Goal: Transaction & Acquisition: Purchase product/service

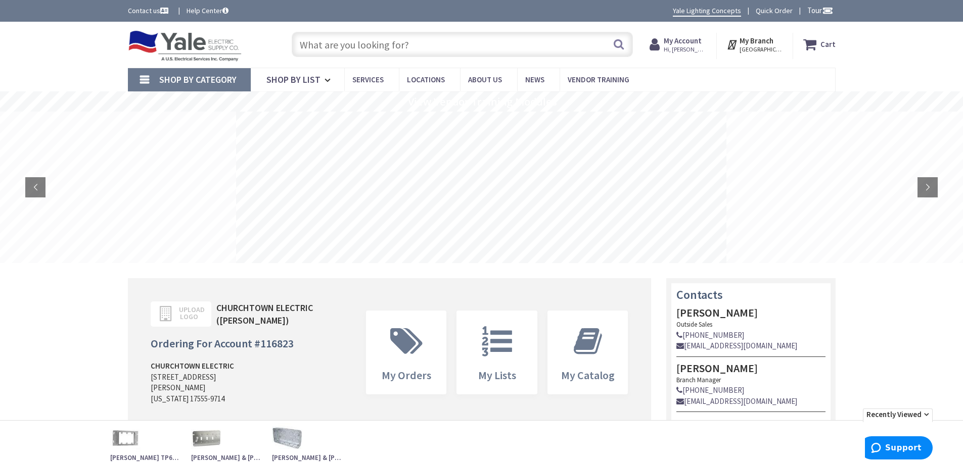
click at [559, 45] on input "text" at bounding box center [462, 44] width 341 height 25
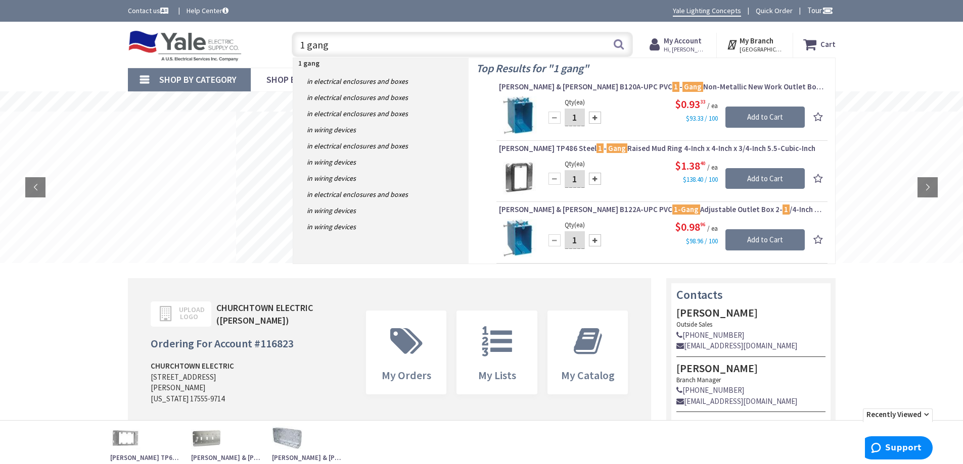
type input "1 gang"
click at [580, 117] on input "1" at bounding box center [574, 118] width 20 height 18
type input "100"
click at [758, 119] on input "Add to Cart" at bounding box center [764, 117] width 79 height 21
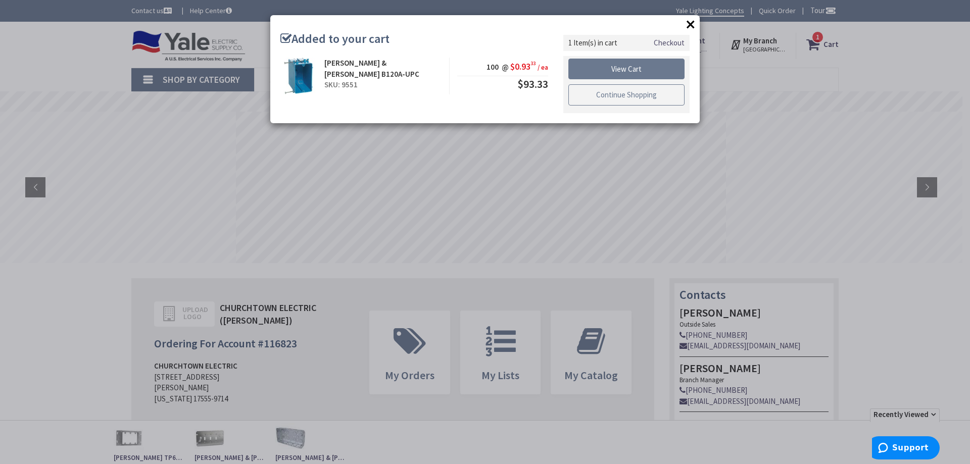
click at [612, 94] on link "Continue Shopping" at bounding box center [627, 94] width 116 height 21
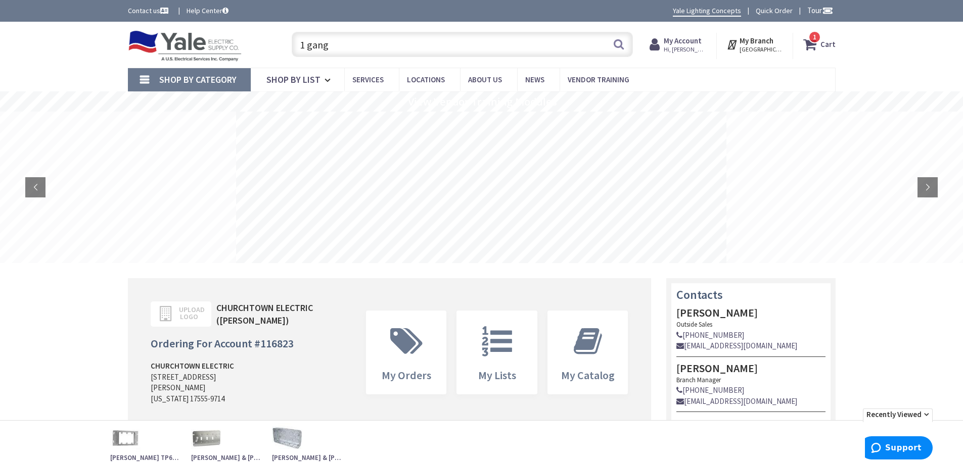
click at [396, 49] on input "1 gang" at bounding box center [462, 44] width 341 height 25
type input "1"
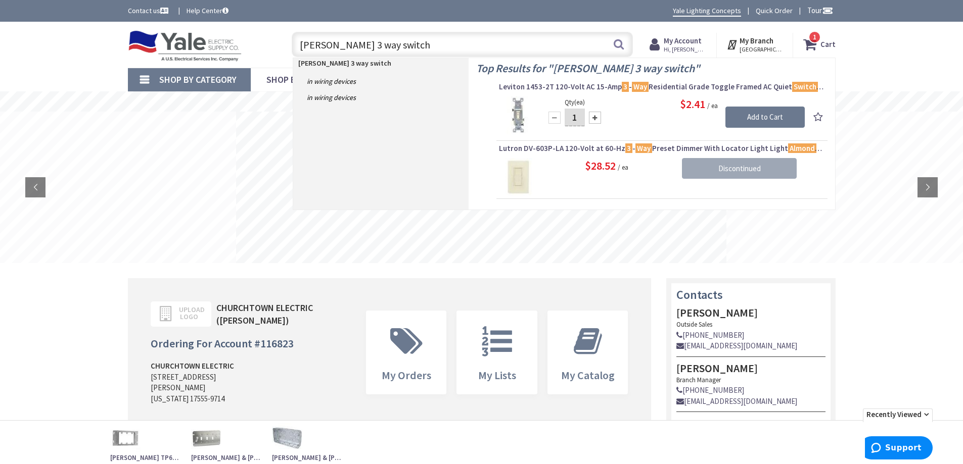
type input "lt almond 3 way switch"
click at [515, 110] on img at bounding box center [518, 116] width 38 height 38
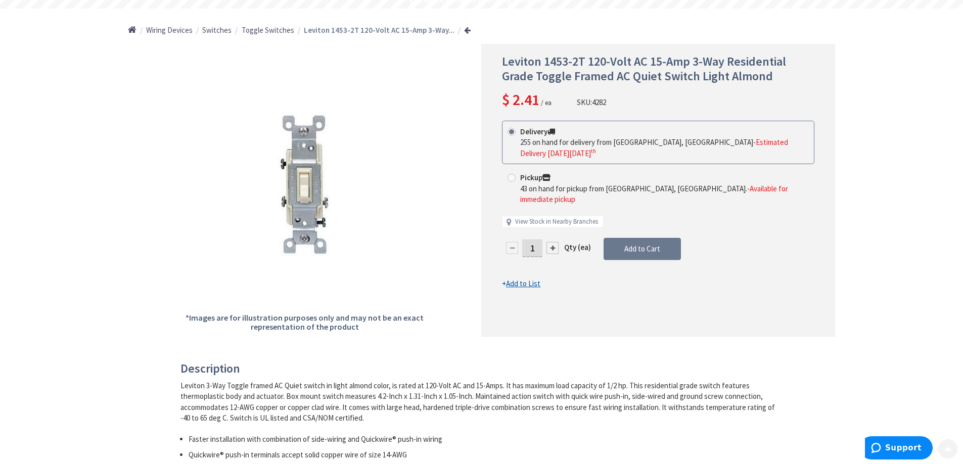
scroll to position [152, 0]
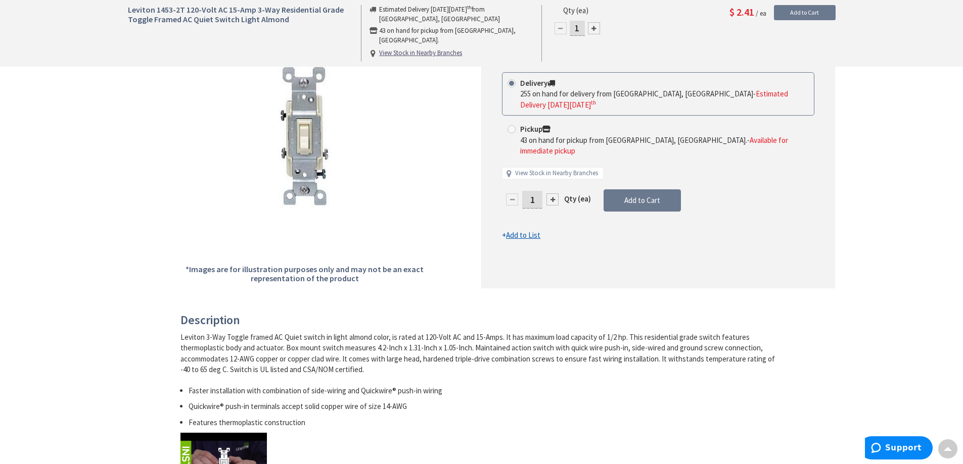
click at [534, 191] on input "1" at bounding box center [532, 200] width 20 height 18
type input "10"
click at [644, 193] on form "This product is Discontinued Delivery 255 on hand for delivery from Cranbury, N…" at bounding box center [658, 156] width 312 height 169
click at [652, 196] on span "Add to Cart" at bounding box center [642, 201] width 36 height 10
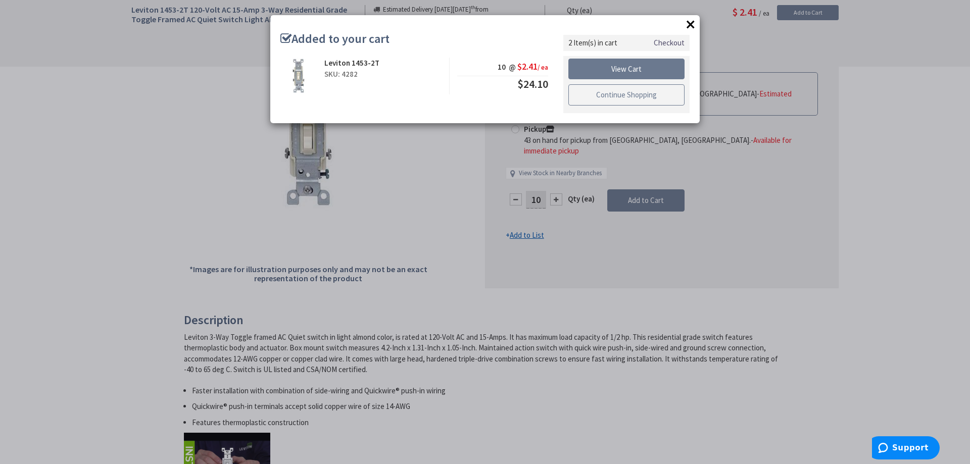
click at [637, 91] on link "Continue Shopping" at bounding box center [627, 94] width 116 height 21
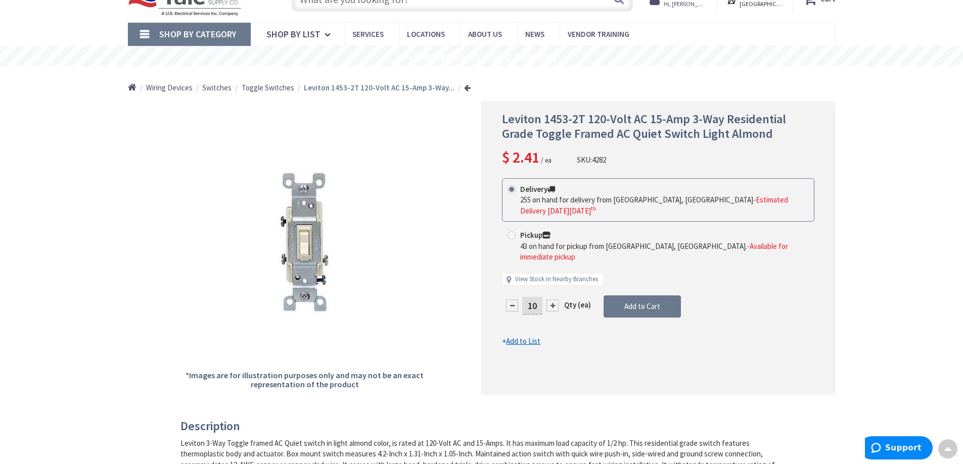
scroll to position [0, 0]
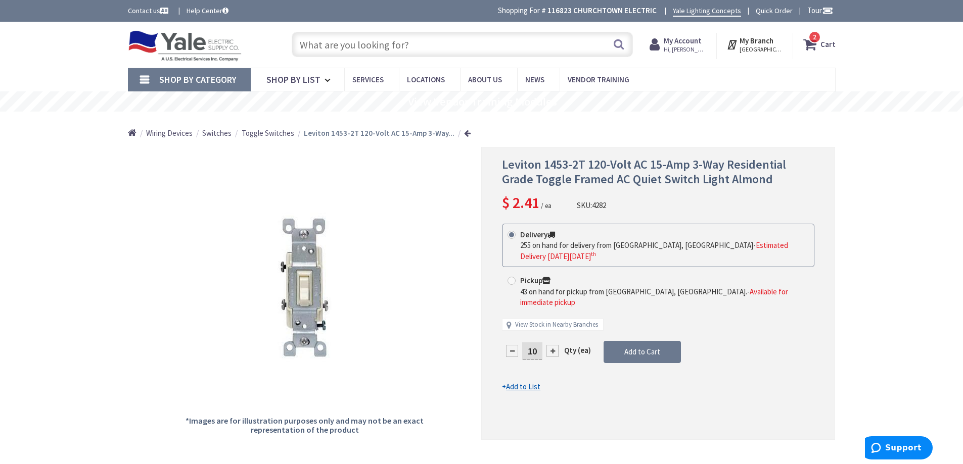
click at [441, 42] on input "text" at bounding box center [462, 44] width 341 height 25
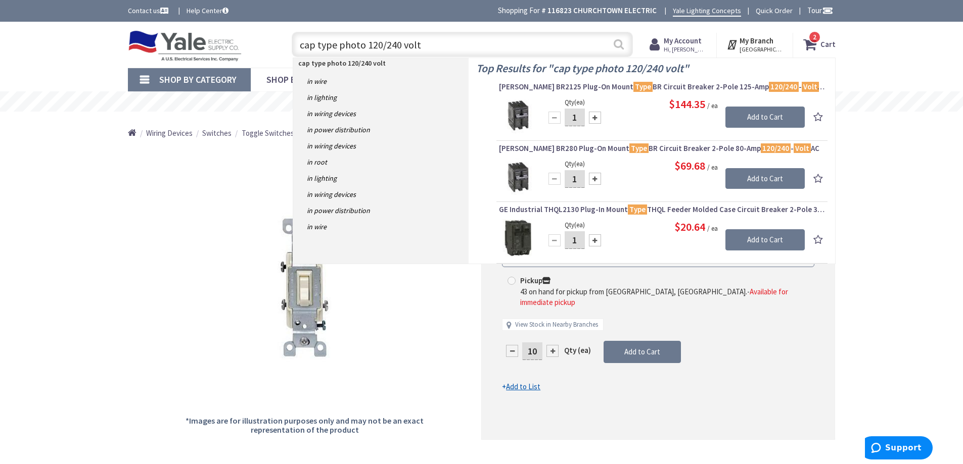
type input "cap type photo 120/240 volt"
click at [617, 42] on button "Search" at bounding box center [618, 44] width 13 height 23
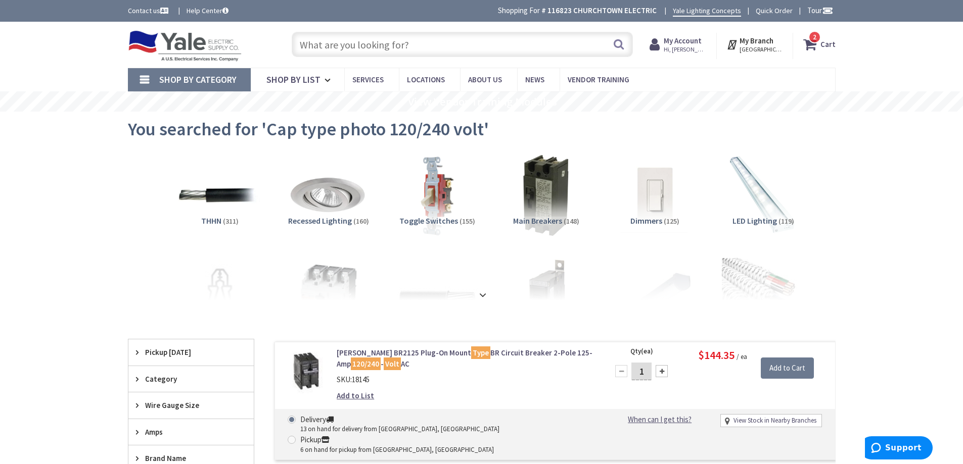
click at [458, 43] on input "text" at bounding box center [462, 44] width 341 height 25
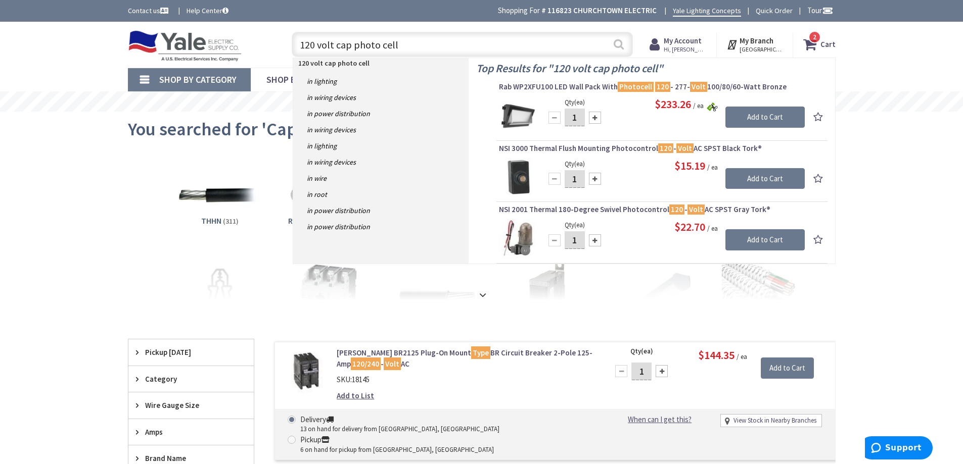
type input "120 volt cap photo cell"
click at [618, 45] on button "Search" at bounding box center [618, 44] width 13 height 23
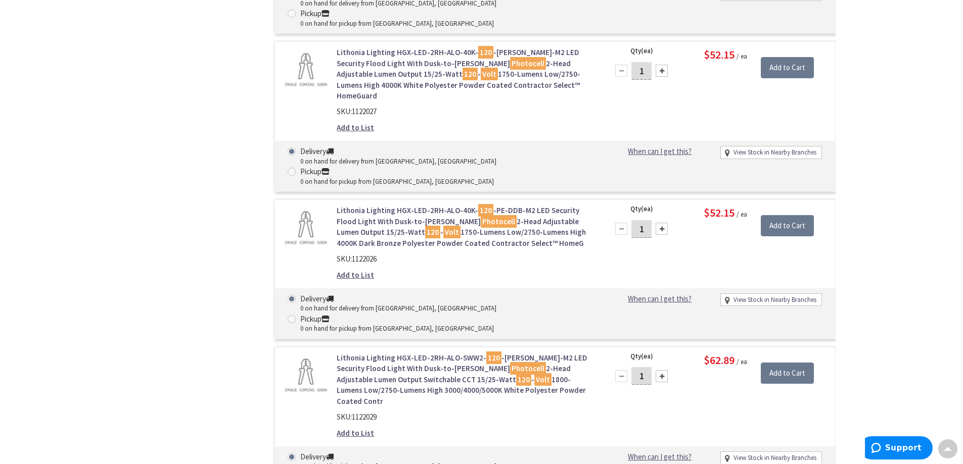
scroll to position [1112, 0]
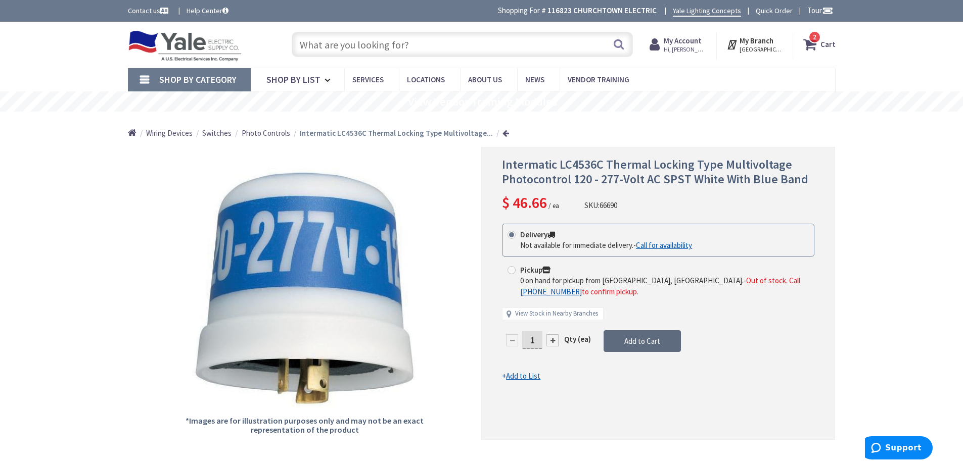
click at [664, 346] on button "Add to Cart" at bounding box center [641, 341] width 77 height 22
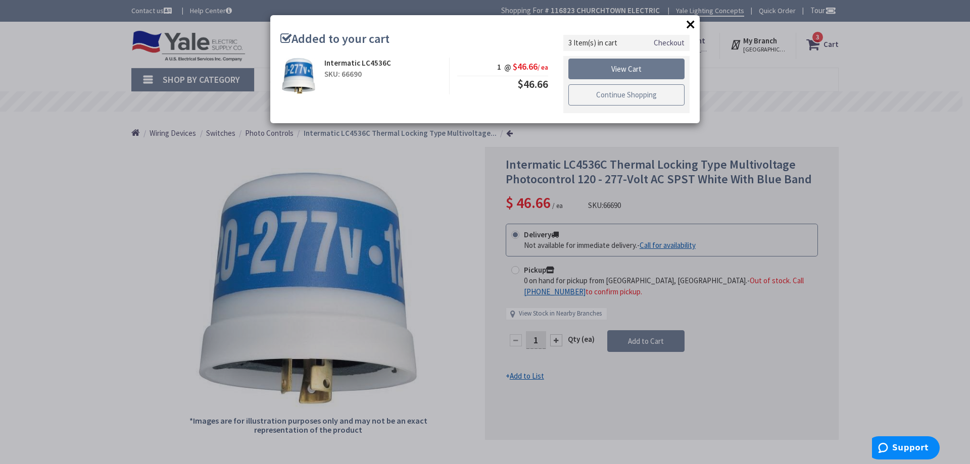
click at [633, 96] on link "Continue Shopping" at bounding box center [627, 94] width 116 height 21
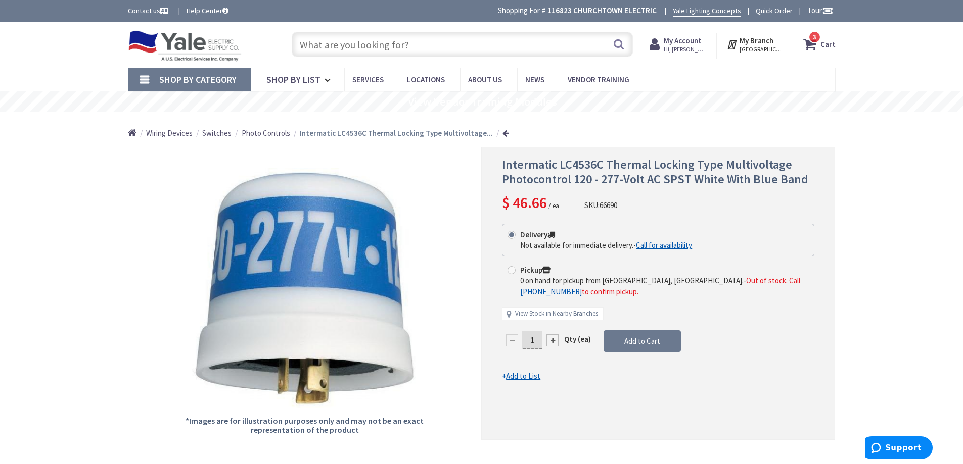
click at [375, 48] on input "text" at bounding box center [462, 44] width 341 height 25
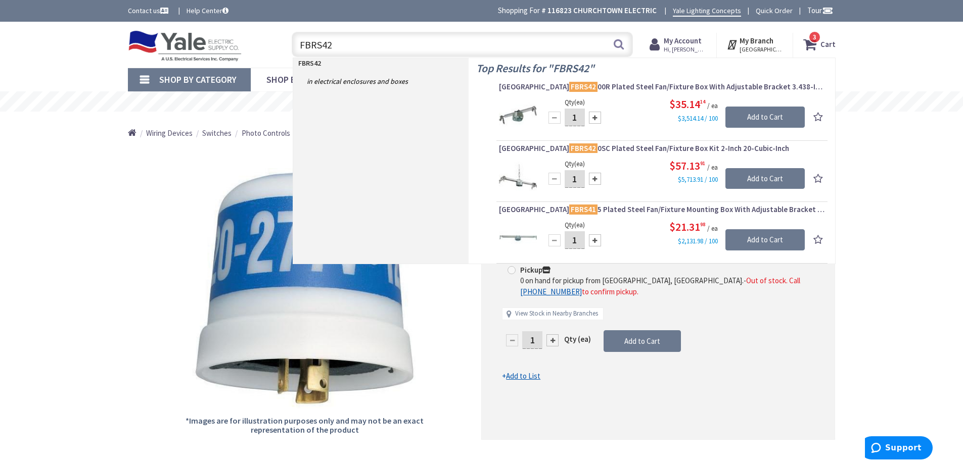
type input "FBRS42"
click at [576, 117] on input "1" at bounding box center [574, 118] width 20 height 18
type input "6"
click at [774, 116] on input "Add to Cart" at bounding box center [764, 117] width 79 height 21
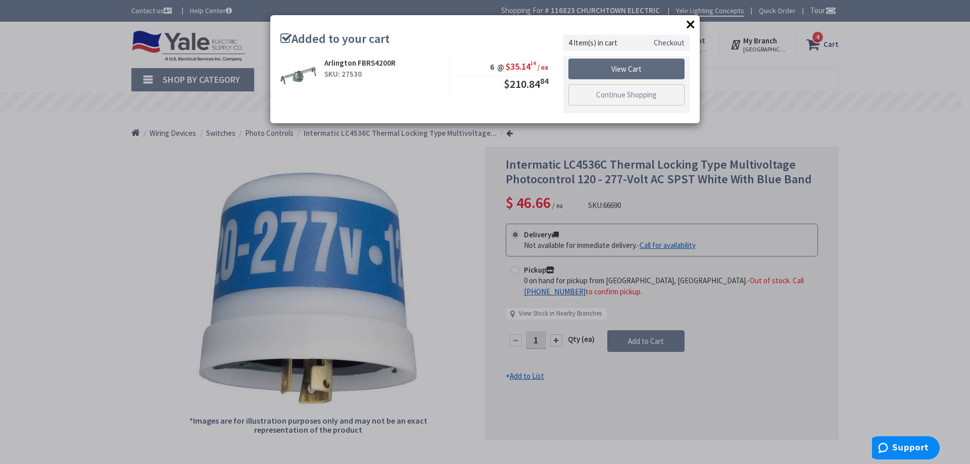
click at [657, 70] on link "View Cart" at bounding box center [627, 69] width 116 height 21
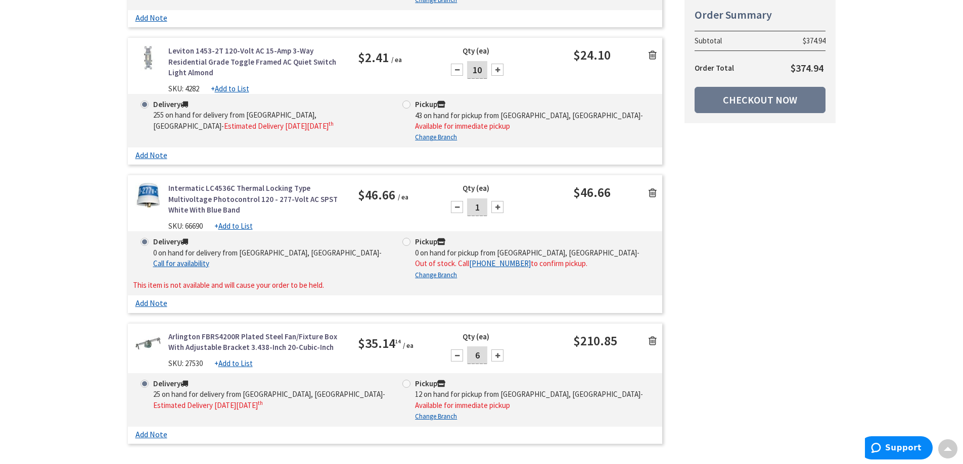
scroll to position [354, 0]
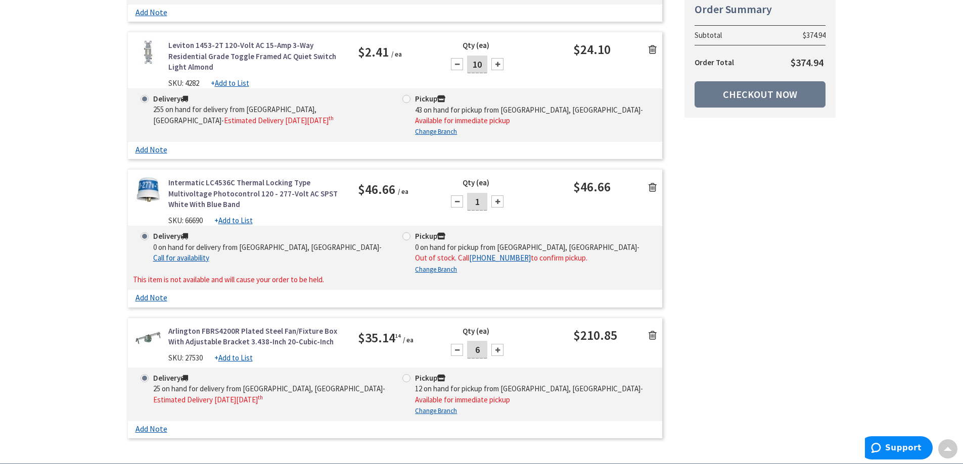
click at [655, 182] on icon at bounding box center [652, 187] width 8 height 10
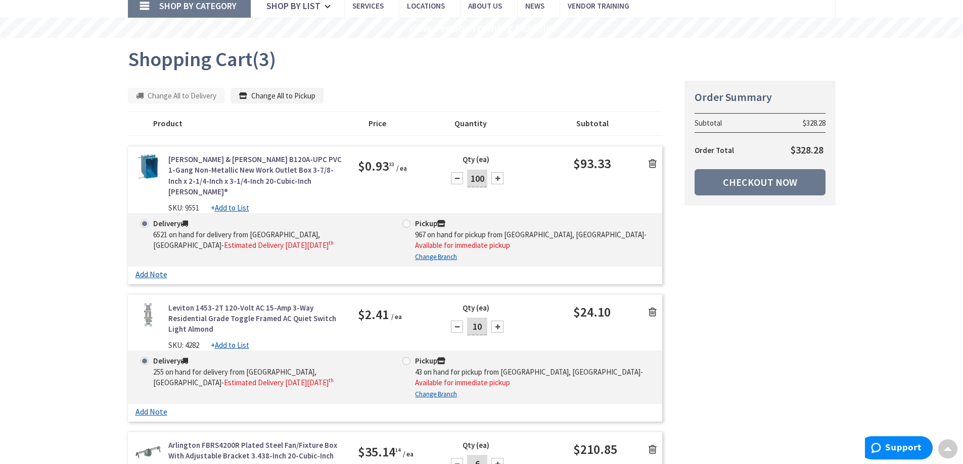
scroll to position [0, 0]
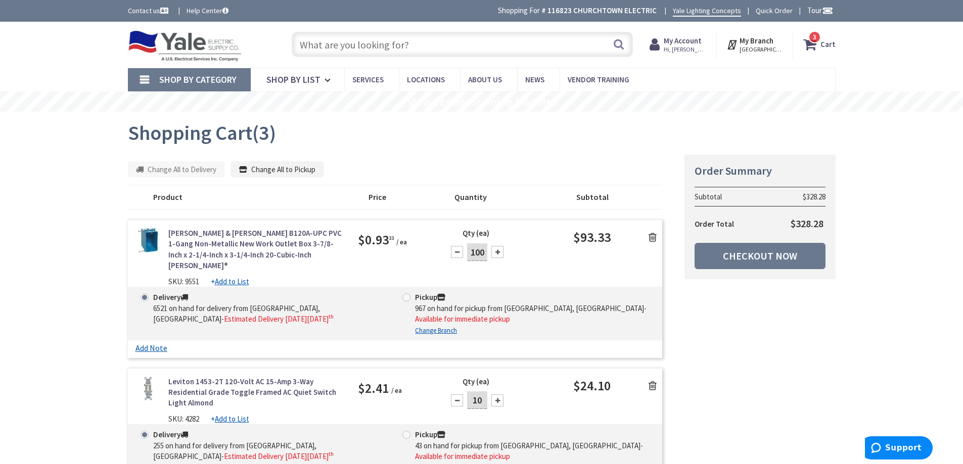
click at [331, 44] on input "text" at bounding box center [462, 44] width 341 height 25
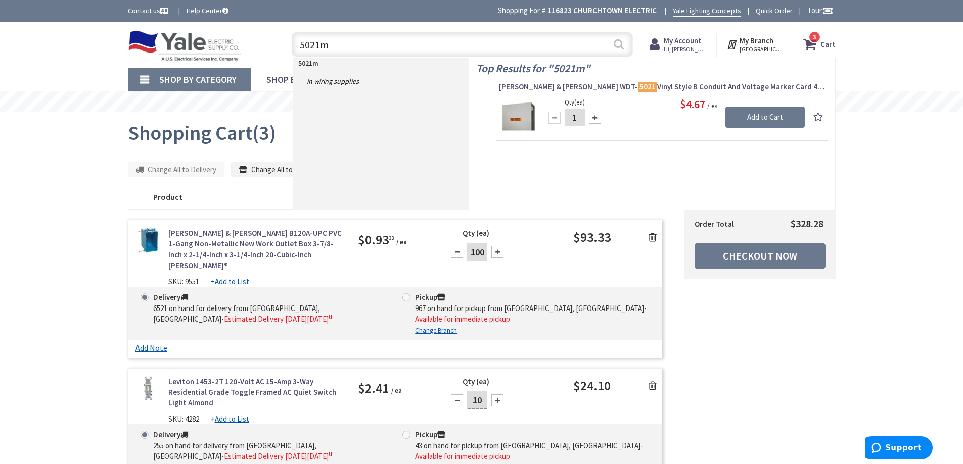
type input "5021m"
click at [618, 45] on button "Search" at bounding box center [618, 44] width 13 height 23
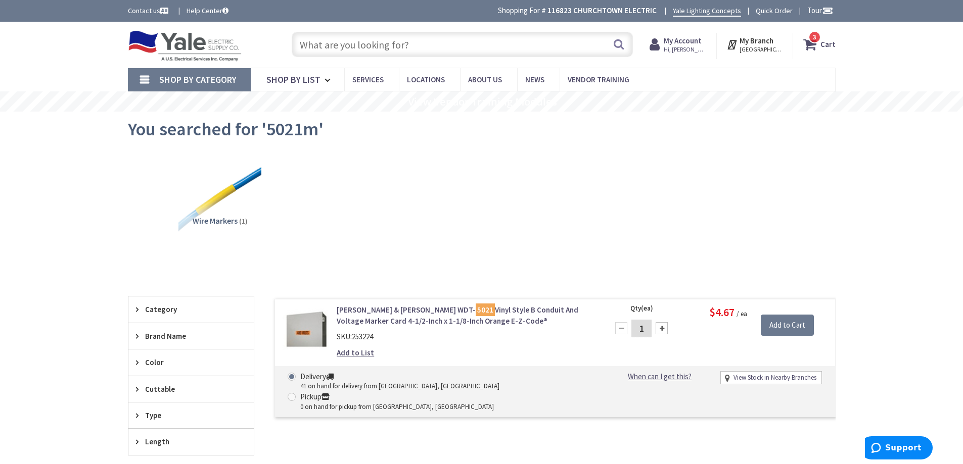
click at [408, 44] on input "text" at bounding box center [462, 44] width 341 height 25
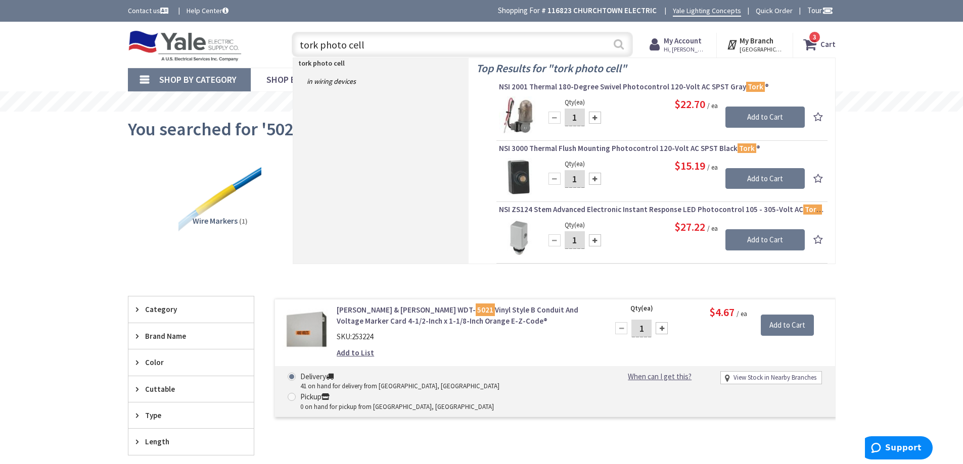
type input "tork photo cell"
click at [619, 47] on button "Search" at bounding box center [618, 44] width 13 height 23
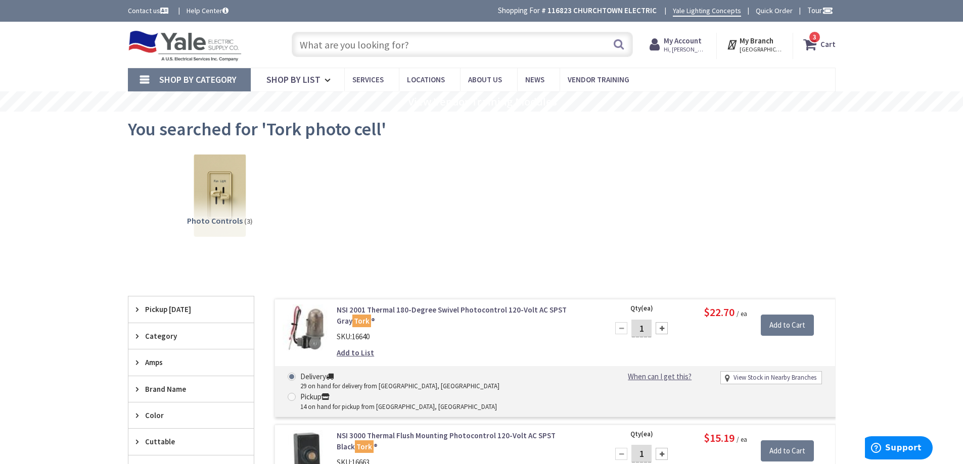
click at [415, 42] on input "text" at bounding box center [462, 44] width 341 height 25
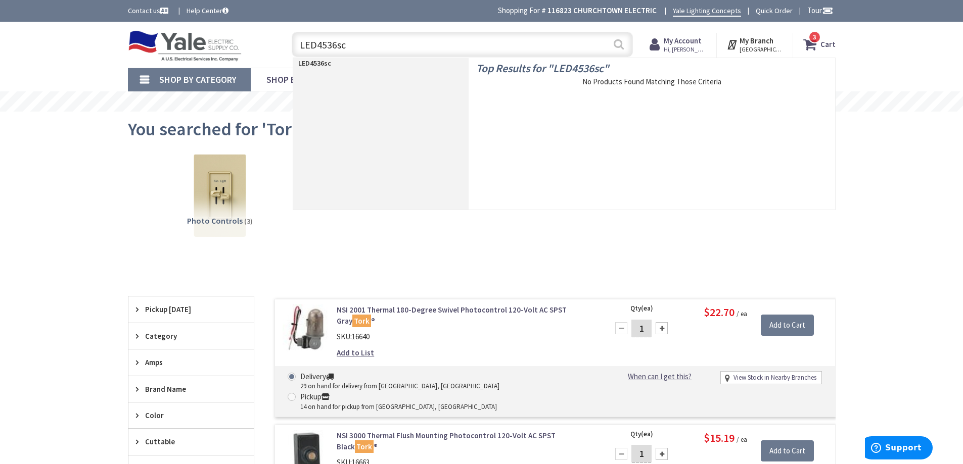
type input "LED4536sc"
click at [615, 43] on button "Search" at bounding box center [618, 44] width 13 height 23
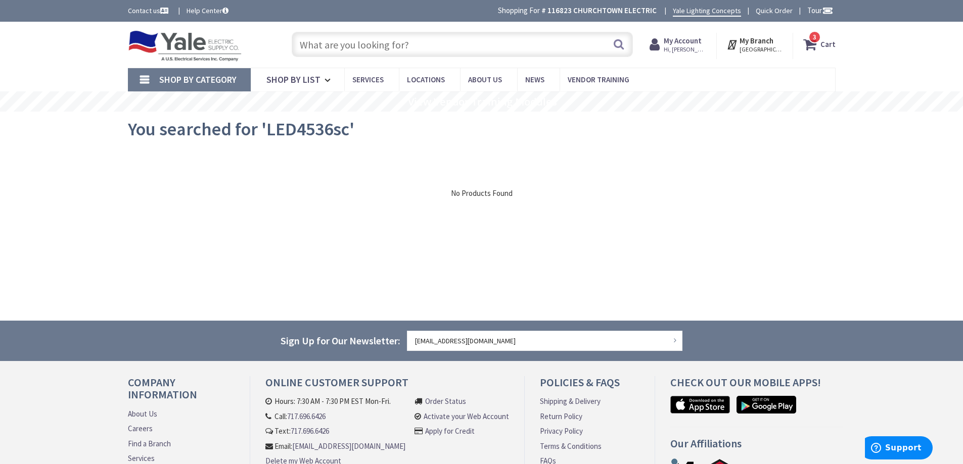
click at [811, 41] on span "3 3 items" at bounding box center [814, 37] width 13 height 13
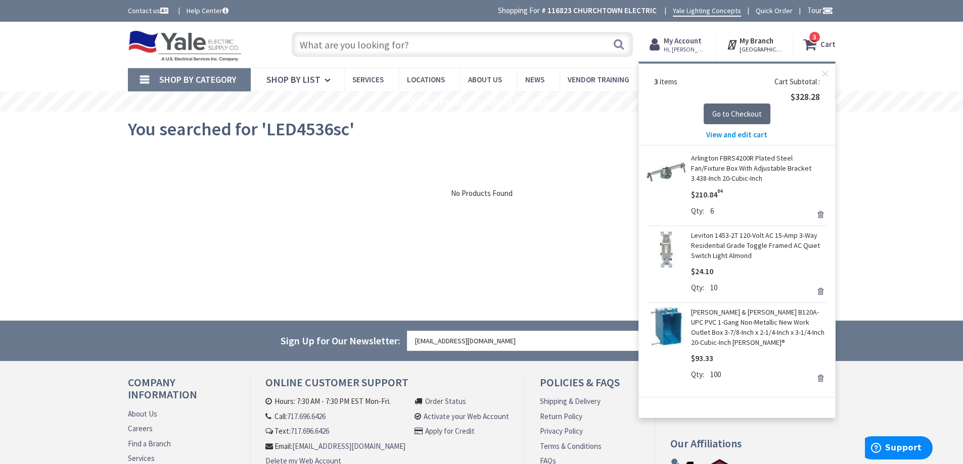
click at [745, 110] on span "Go to Checkout" at bounding box center [737, 114] width 50 height 10
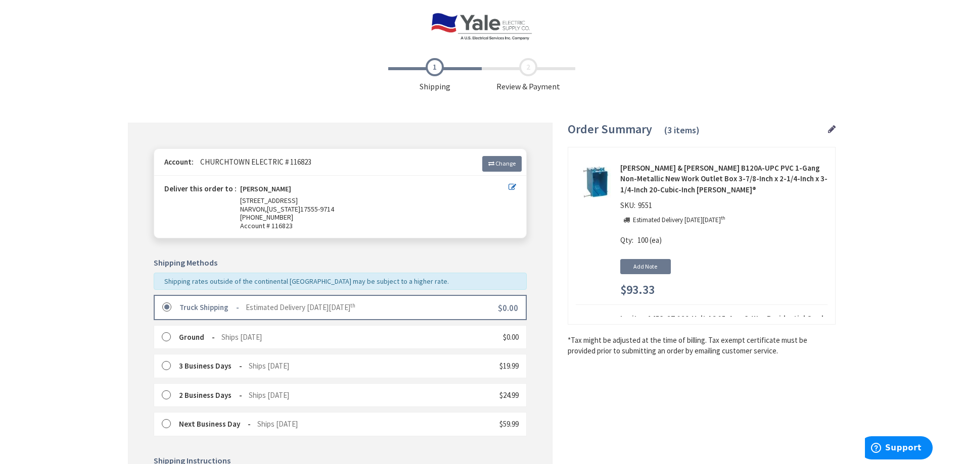
click at [232, 310] on RTF_truck "Truck Shipping" at bounding box center [209, 308] width 60 height 10
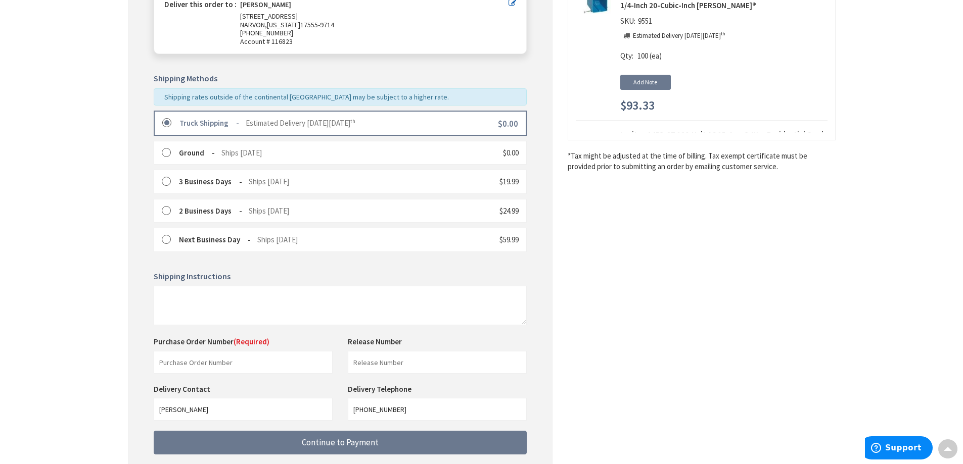
scroll to position [202, 0]
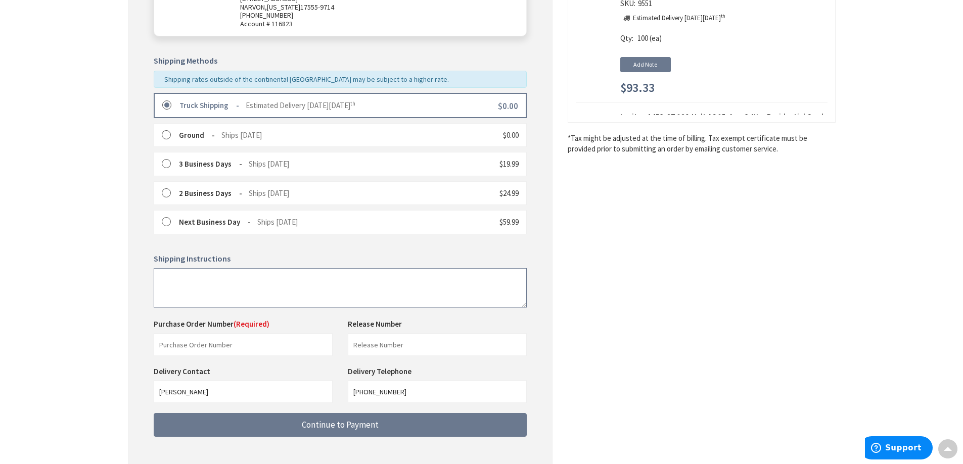
click at [164, 281] on textarea at bounding box center [340, 287] width 373 height 39
type textarea "Leave parts to left of garage door"
drag, startPoint x: 176, startPoint y: 340, endPoint x: 183, endPoint y: 335, distance: 9.0
click at [176, 340] on input "text" at bounding box center [243, 345] width 179 height 23
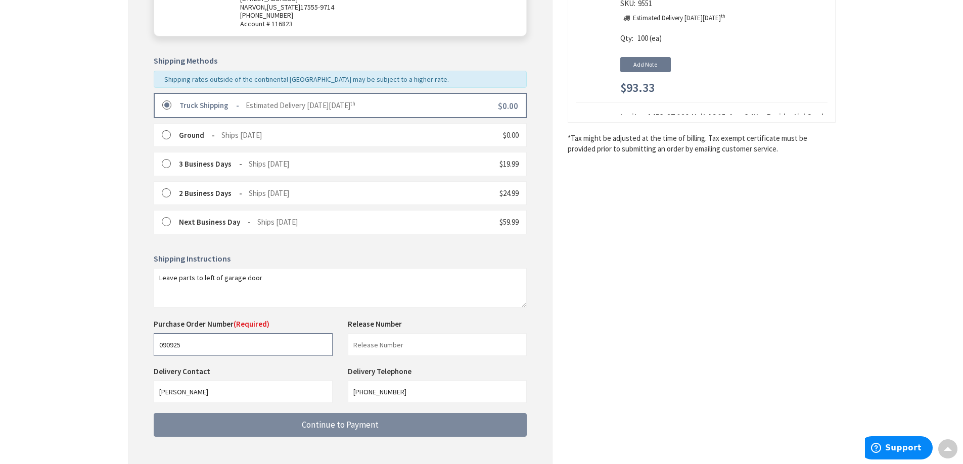
type input "090925"
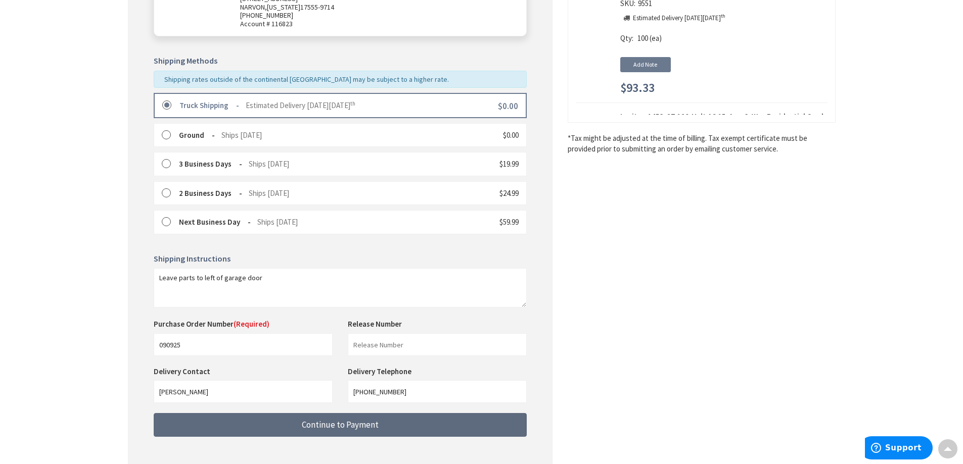
click at [309, 429] on span "Continue to Payment" at bounding box center [340, 424] width 77 height 11
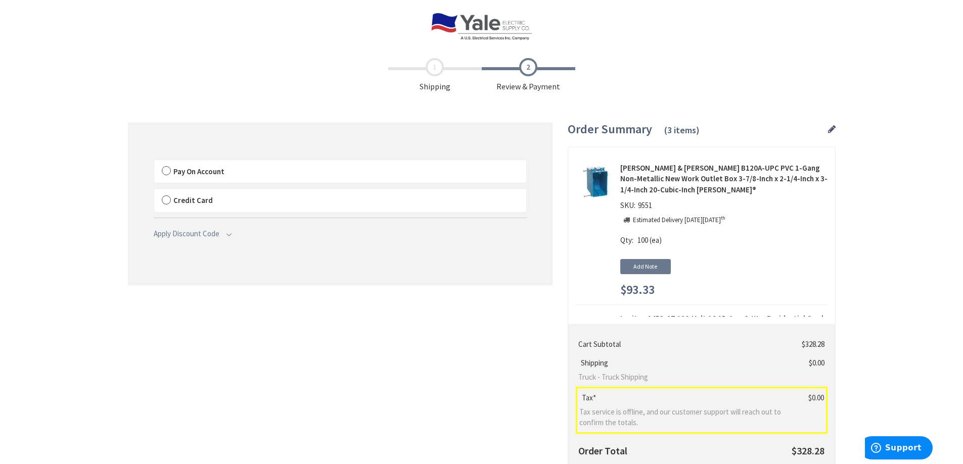
click at [168, 170] on label "Pay On Account" at bounding box center [340, 171] width 372 height 23
click at [154, 162] on input "Pay On Account" at bounding box center [154, 162] width 0 height 0
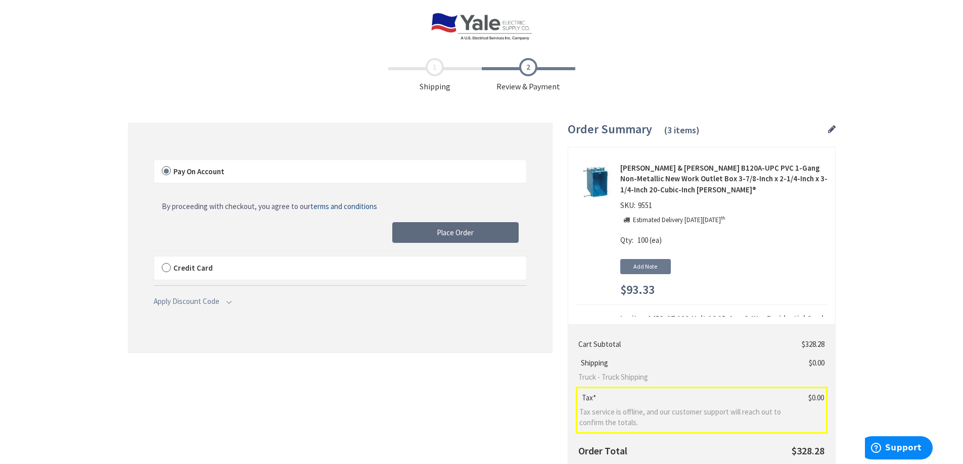
click at [419, 234] on button "Place Order" at bounding box center [455, 232] width 126 height 21
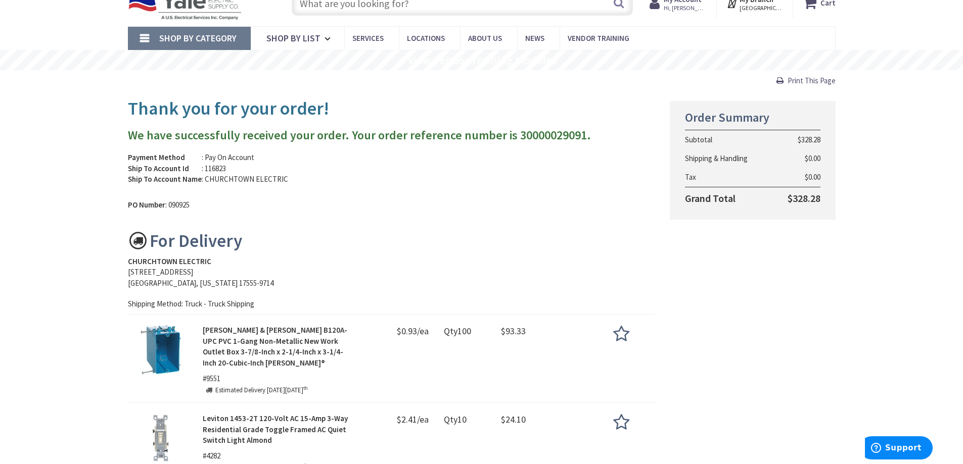
scroll to position [152, 0]
